Goal: Obtain resource: Download file/media

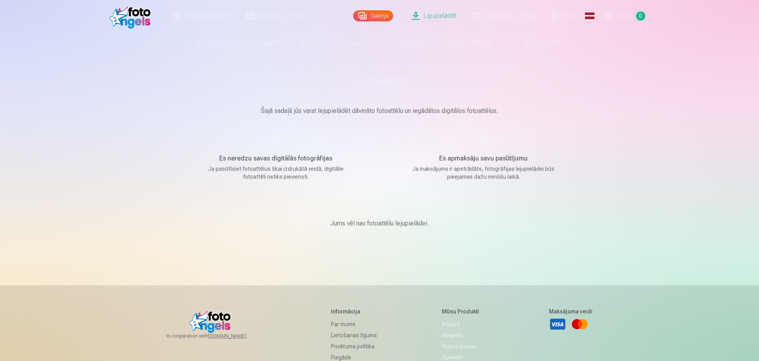
click at [618, 18] on span "Grozs" at bounding box center [625, 16] width 16 height 10
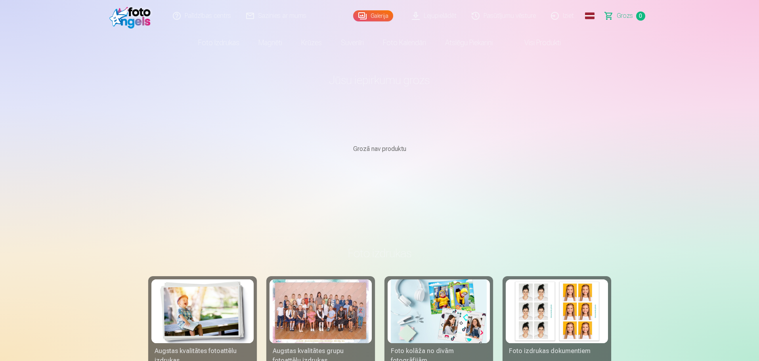
click at [367, 15] on link "Galerija" at bounding box center [373, 15] width 40 height 11
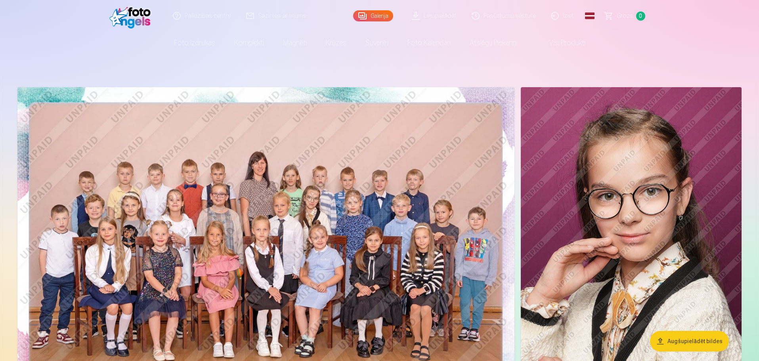
click at [414, 17] on link "Lejupielādēt" at bounding box center [435, 16] width 60 height 32
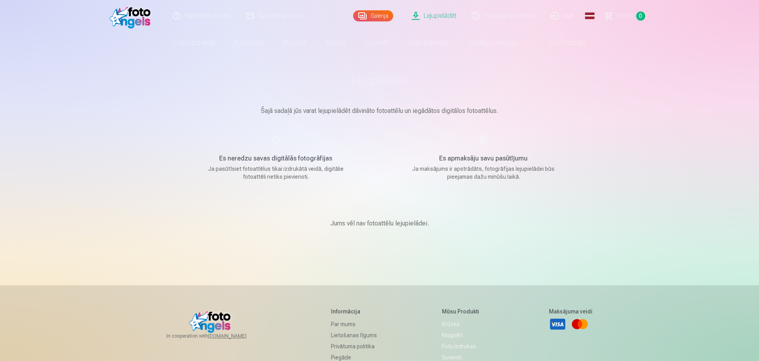
click at [486, 147] on div "Es apmaksāju savu pasūtījumu Ja maksājums ir apstrādāts, fotogrāfijas lejupielā…" at bounding box center [483, 158] width 189 height 46
click at [477, 134] on main "Lejupielādēt Šajā sadaļā jūs varat lejupielādēt dāvināto fotoattēlu un iegādāto…" at bounding box center [380, 160] width 396 height 212
click at [271, 142] on div "Es neredzu savas digitālās fotogrāfijas Ja pasūtīsiet fotoattēlus tikai izdrukā…" at bounding box center [276, 158] width 189 height 46
click at [302, 209] on div "Jums vēl nav fotoattēlu lejupielādei." at bounding box center [380, 224] width 396 height 48
click at [380, 11] on link "Galerija" at bounding box center [373, 15] width 40 height 11
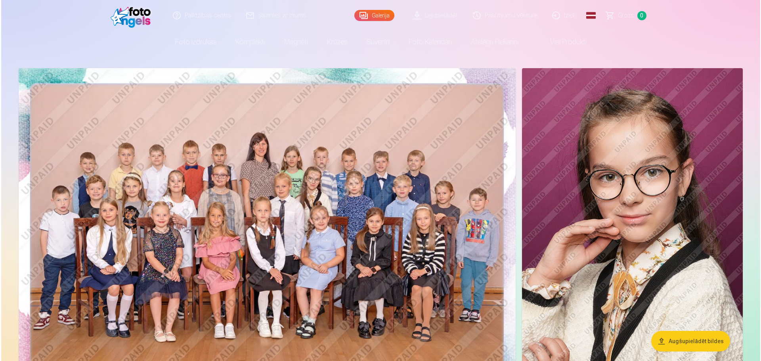
scroll to position [119, 0]
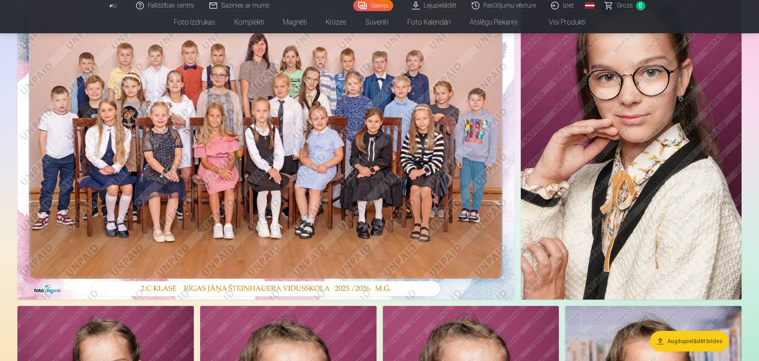
click at [363, 102] on img at bounding box center [265, 133] width 497 height 331
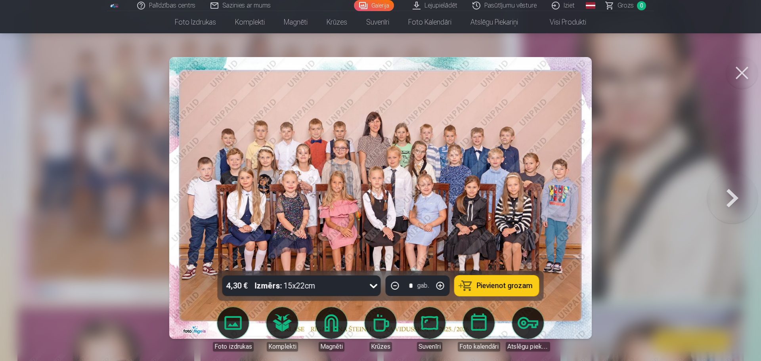
click at [628, 8] on span "Grozs" at bounding box center [626, 6] width 16 height 10
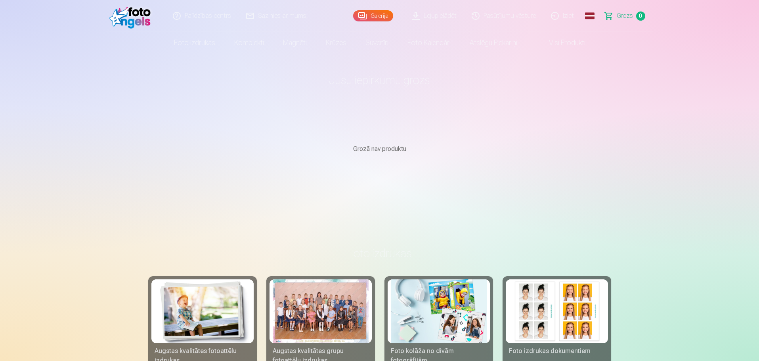
click at [561, 46] on link "Visi produkti" at bounding box center [561, 43] width 68 height 22
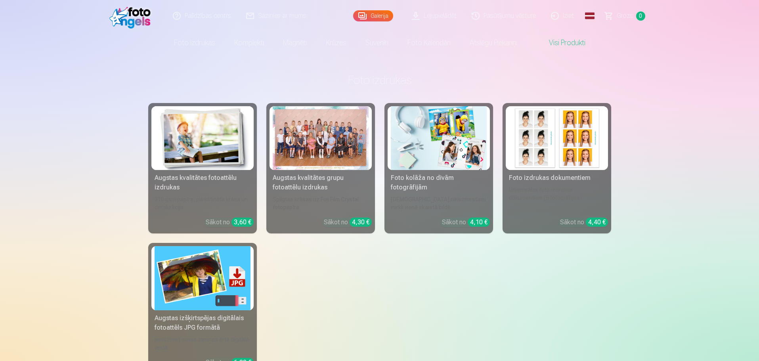
click at [441, 20] on link "Lejupielādēt" at bounding box center [435, 16] width 60 height 32
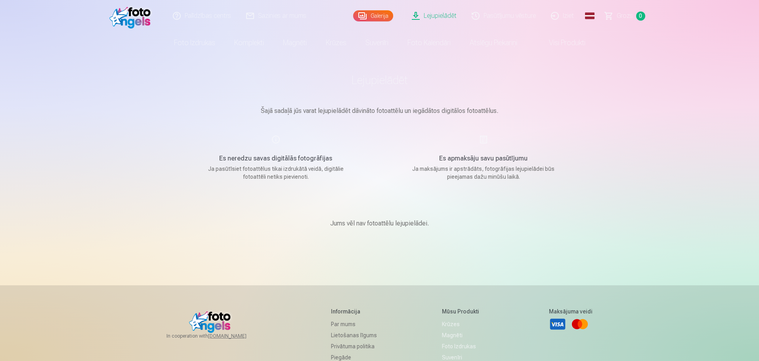
click at [689, 259] on div "Palīdzības centrs Sazinies ar mums Galerija Lejupielādēt Pasūtījumu vēsture Izi…" at bounding box center [379, 251] width 759 height 503
click at [484, 145] on div "Es apmaksāju savu pasūtījumu Ja maksājums ir apstrādāts, fotogrāfijas lejupielā…" at bounding box center [483, 158] width 189 height 46
click at [287, 155] on h5 "Es neredzu savas digitālās fotogrāfijas" at bounding box center [276, 159] width 151 height 10
